Goal: Contribute content: Contribute content

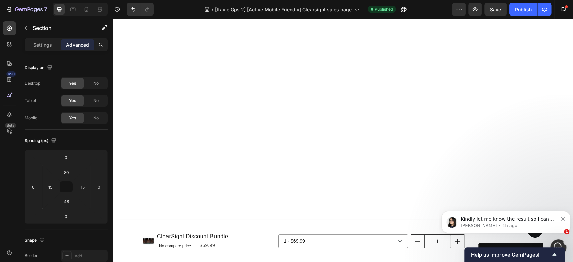
scroll to position [1632, 0]
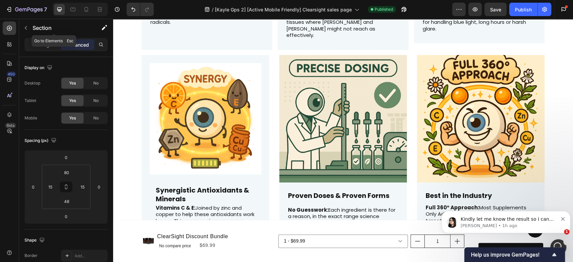
click at [25, 26] on icon "button" at bounding box center [25, 27] width 5 height 5
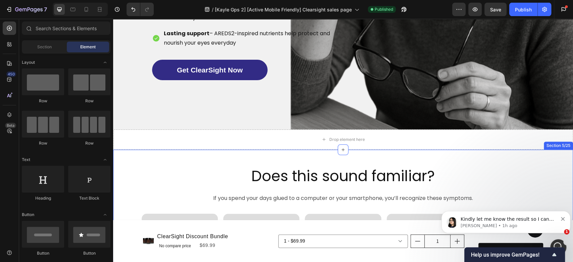
scroll to position [475, 0]
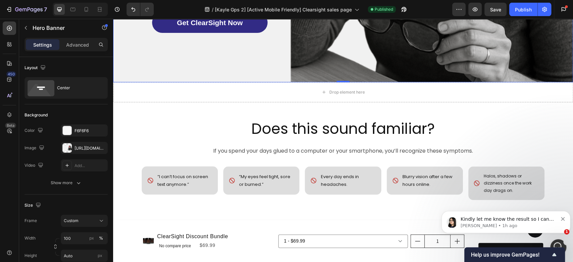
click at [67, 147] on div at bounding box center [66, 147] width 9 height 9
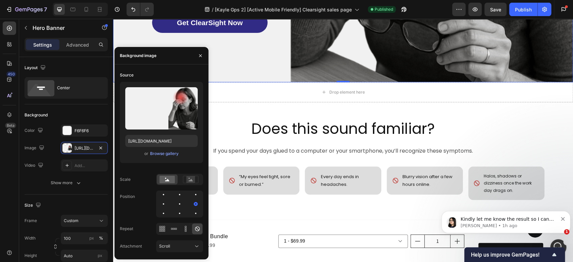
click at [162, 155] on div "Browse gallery" at bounding box center [164, 154] width 29 height 6
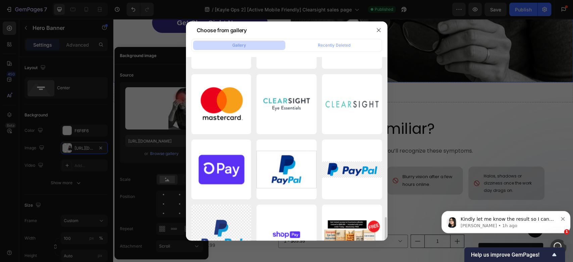
scroll to position [541, 0]
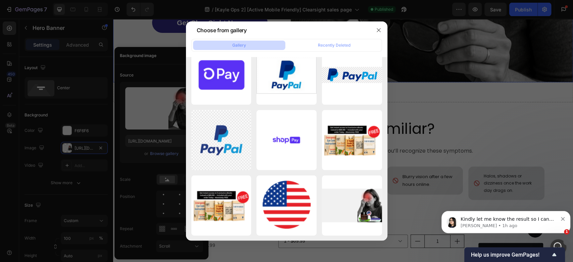
click at [0, 0] on div "ClearSight Hero Banne...1).png 4050.09 kb" at bounding box center [0, 0] width 0 height 0
type input "[URL][DOMAIN_NAME]"
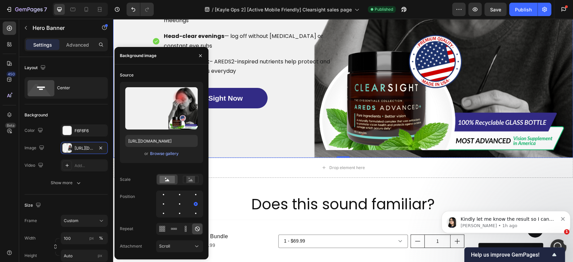
scroll to position [400, 0]
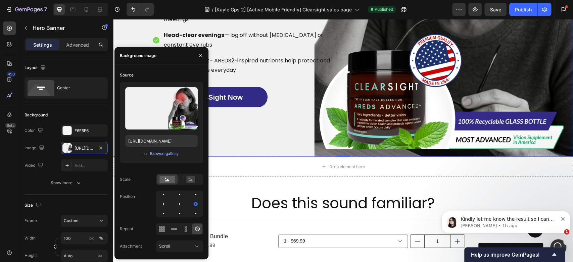
click at [204, 53] on button "button" at bounding box center [200, 55] width 11 height 11
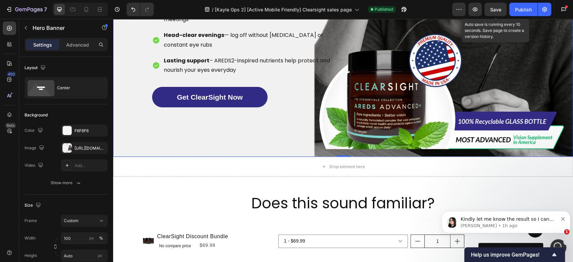
click at [497, 8] on span "Save" at bounding box center [495, 10] width 11 height 6
click at [529, 9] on div "Publish" at bounding box center [523, 9] width 17 height 7
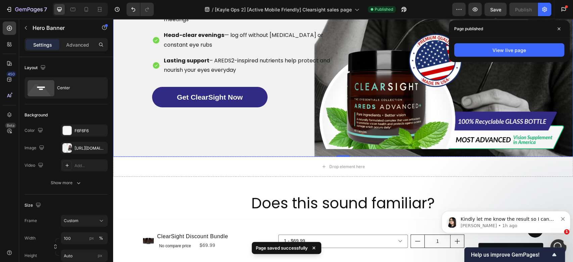
click at [559, 28] on icon at bounding box center [559, 29] width 3 height 3
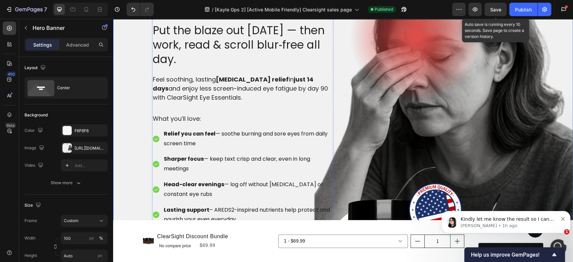
scroll to position [176, 0]
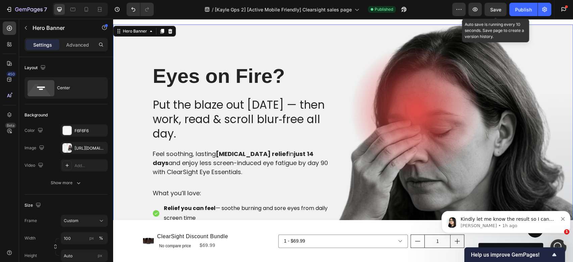
click at [495, 4] on button "Save" at bounding box center [496, 9] width 22 height 13
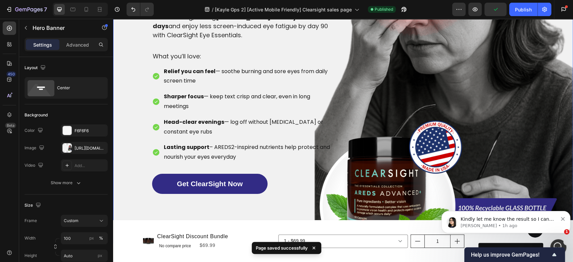
click at [523, 7] on div "Publish" at bounding box center [523, 9] width 17 height 7
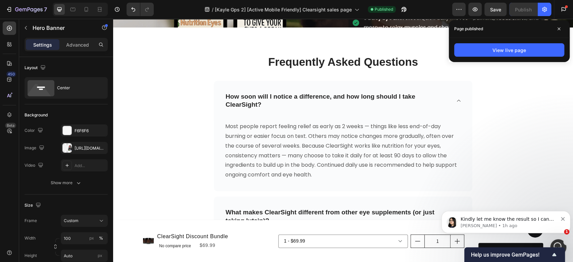
scroll to position [5073, 0]
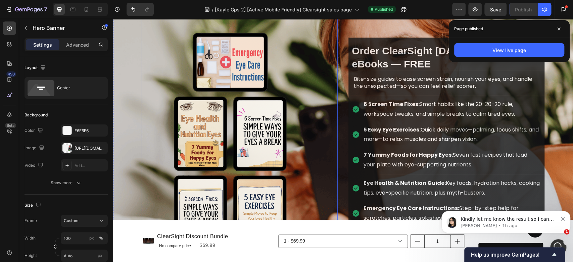
click at [209, 131] on img at bounding box center [240, 132] width 196 height 262
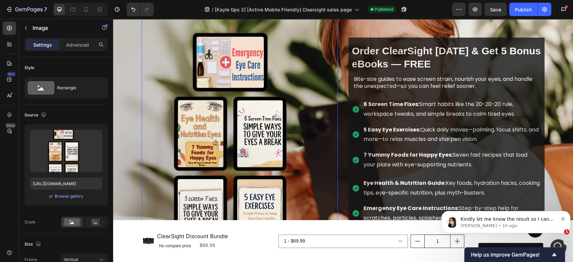
click at [70, 162] on input "file" at bounding box center [66, 162] width 46 height 11
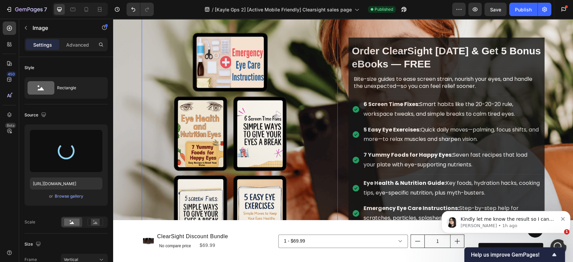
type input "[URL][DOMAIN_NAME]"
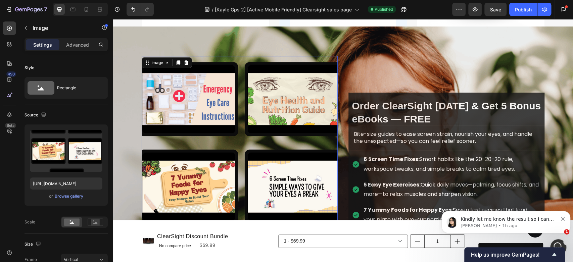
scroll to position [5035, 0]
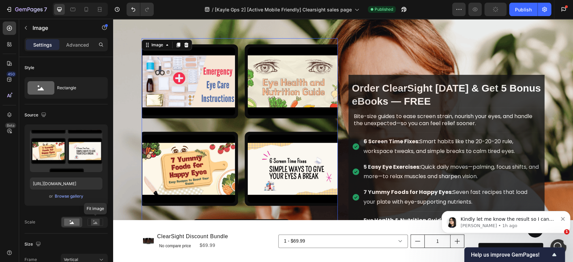
click at [94, 224] on icon at bounding box center [95, 223] width 4 height 2
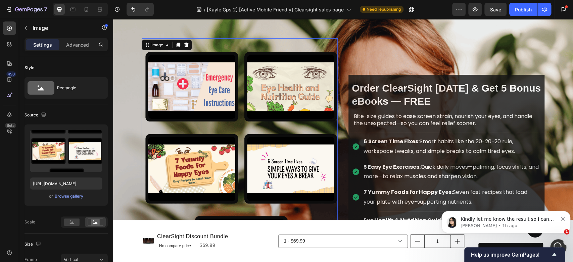
scroll to position [37, 0]
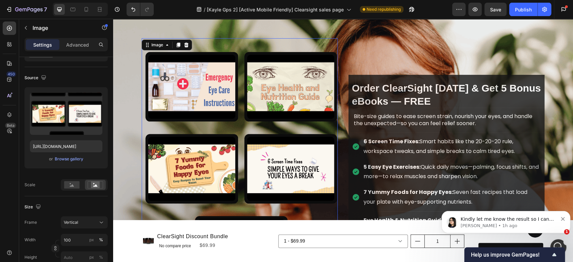
click at [102, 223] on icon at bounding box center [101, 222] width 7 height 7
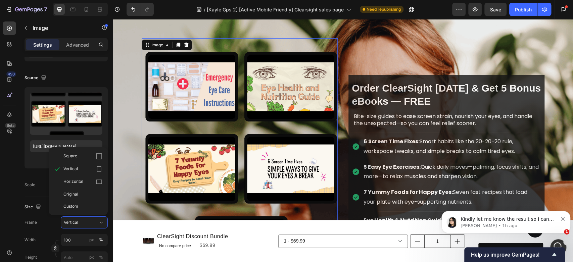
click at [85, 191] on div "Original" at bounding box center [82, 194] width 39 height 6
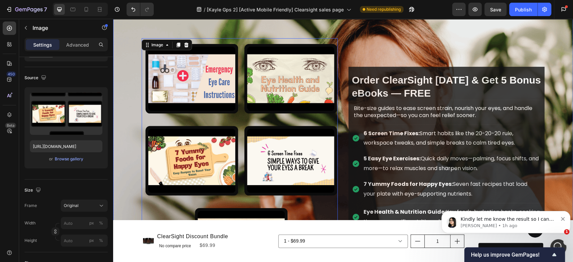
click at [383, 40] on div "Order ClearSight [DATE] & Get 5 Bonus eBooks — FREE Heading Bite-size guides to…" at bounding box center [447, 182] width 196 height 289
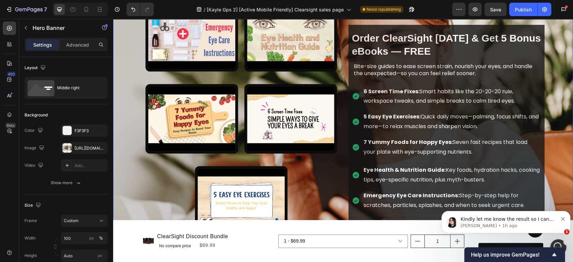
scroll to position [4961, 0]
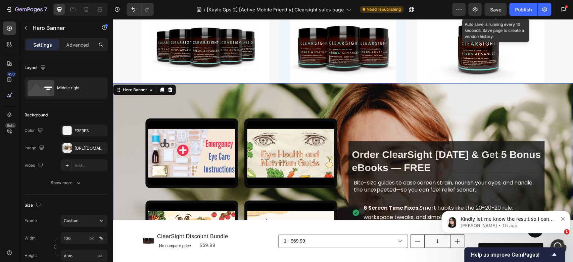
click at [497, 7] on span "Save" at bounding box center [495, 10] width 11 height 6
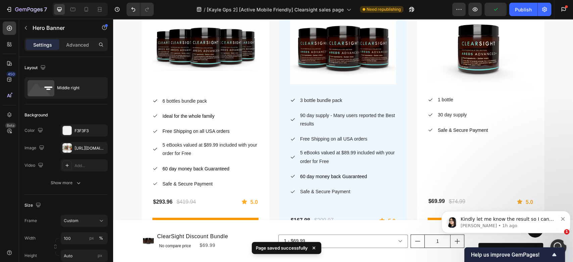
click at [518, 9] on div "Publish" at bounding box center [523, 9] width 17 height 7
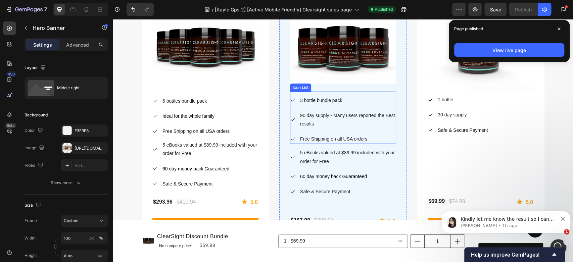
scroll to position [5035, 0]
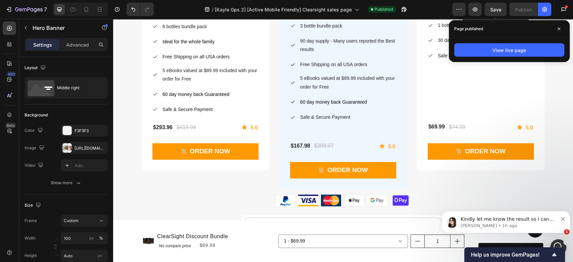
click at [496, 10] on span "Save" at bounding box center [495, 10] width 11 height 6
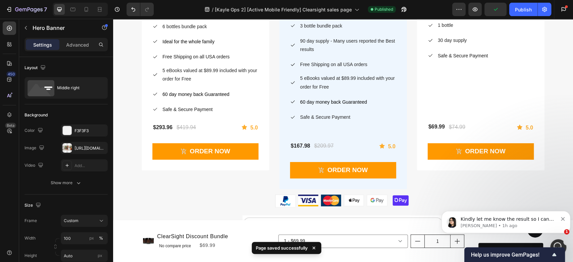
drag, startPoint x: 519, startPoint y: 7, endPoint x: 385, endPoint y: 3, distance: 133.8
click at [519, 7] on div "Publish" at bounding box center [523, 9] width 17 height 7
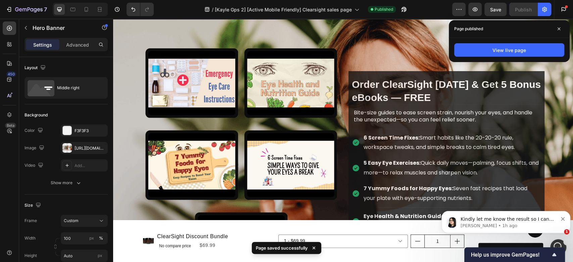
scroll to position [5334, 0]
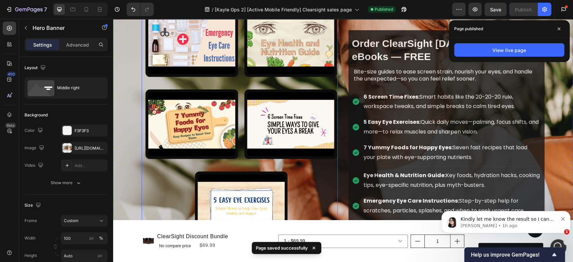
click at [239, 139] on img at bounding box center [240, 124] width 196 height 245
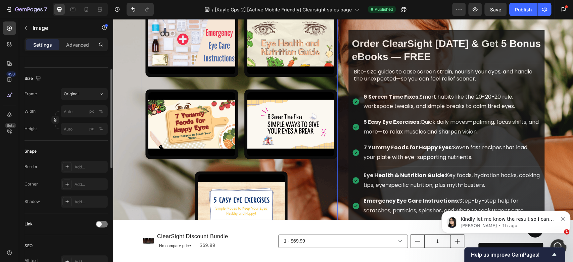
scroll to position [75, 0]
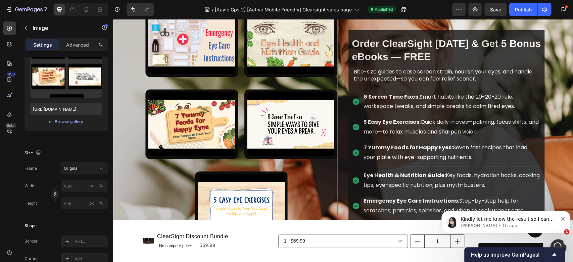
click at [101, 168] on icon at bounding box center [101, 168] width 7 height 7
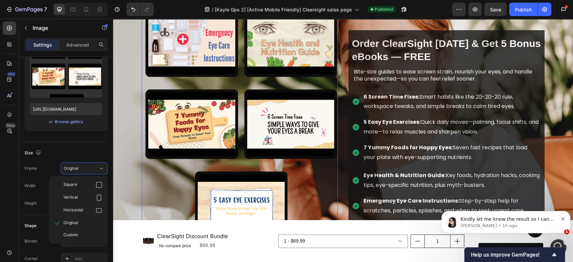
click at [84, 193] on div "Vertical" at bounding box center [78, 197] width 54 height 13
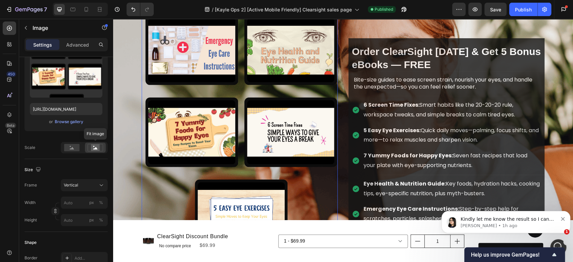
click at [93, 148] on rect at bounding box center [95, 147] width 9 height 7
click at [75, 147] on rect at bounding box center [71, 147] width 15 height 7
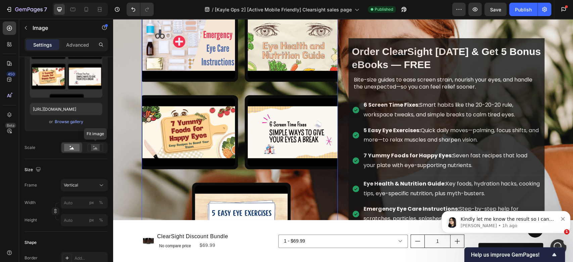
click at [90, 145] on icon at bounding box center [95, 147] width 15 height 7
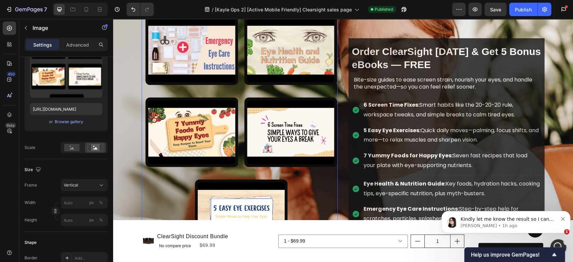
click at [83, 186] on div "Vertical" at bounding box center [80, 185] width 33 height 6
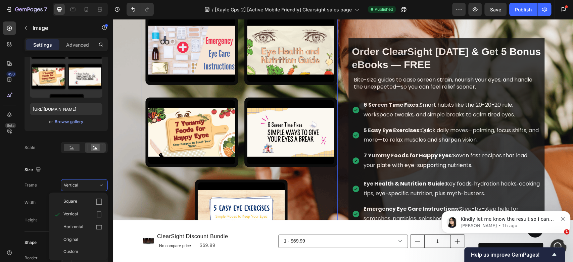
click at [77, 241] on span "Original" at bounding box center [70, 240] width 15 height 6
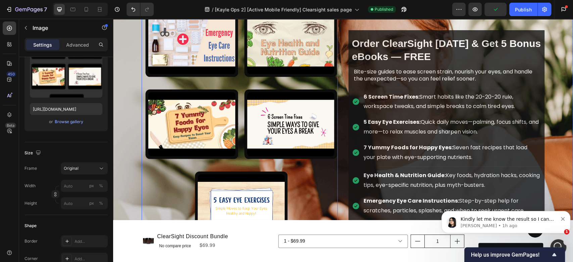
click at [524, 8] on div "Publish" at bounding box center [523, 9] width 17 height 7
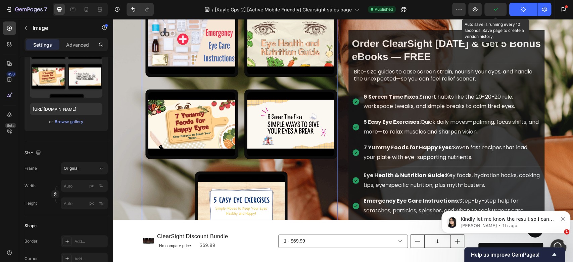
click at [499, 10] on icon "button" at bounding box center [495, 9] width 7 height 7
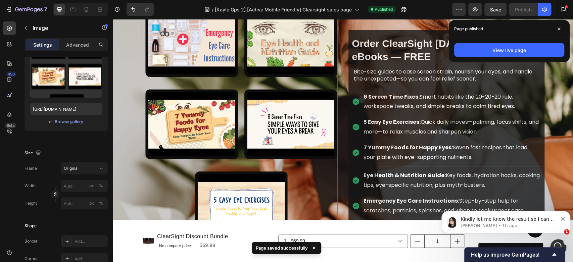
click at [560, 26] on span at bounding box center [559, 29] width 11 height 11
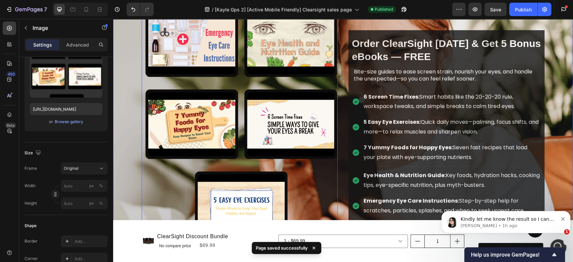
click at [555, 100] on div "Background Image" at bounding box center [343, 138] width 460 height 332
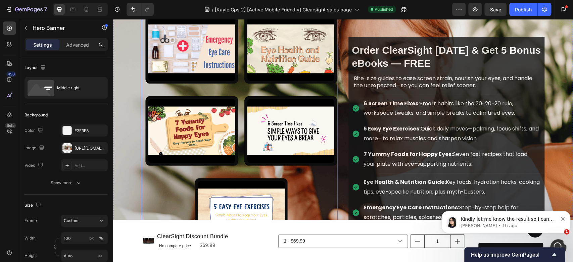
scroll to position [5371, 0]
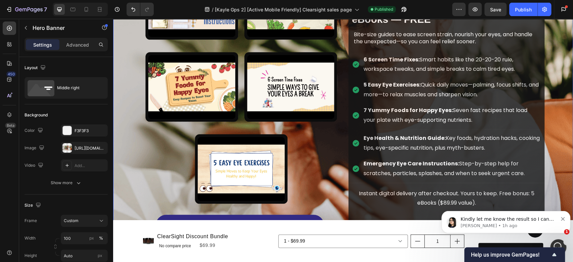
click at [528, 9] on div "Publish" at bounding box center [523, 9] width 17 height 7
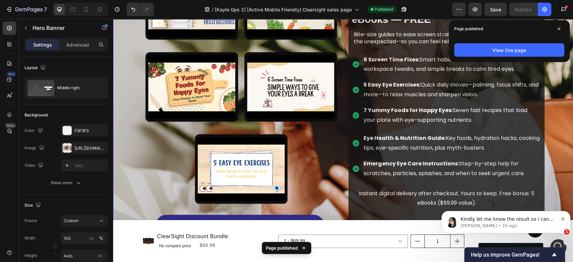
click at [495, 50] on div "View live page" at bounding box center [510, 50] width 34 height 7
